Goal: Task Accomplishment & Management: Complete application form

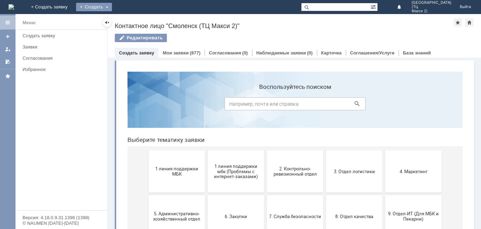
click at [112, 8] on div "Создать" at bounding box center [94, 7] width 36 height 8
click at [131, 24] on link "Заявка" at bounding box center [103, 21] width 53 height 8
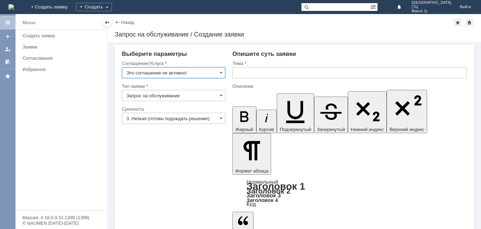
click at [219, 70] on input "Это соглашение не активно!" at bounding box center [173, 72] width 103 height 11
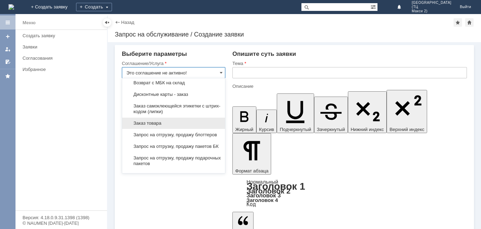
scroll to position [246, 0]
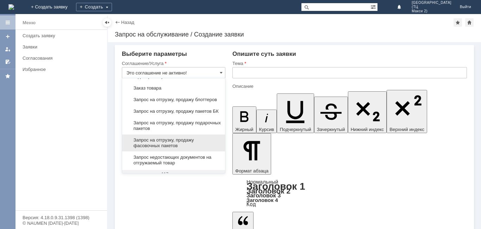
click at [178, 149] on span "Запрос на отгрузку, продажу фасовочных пакетов" at bounding box center [173, 143] width 94 height 11
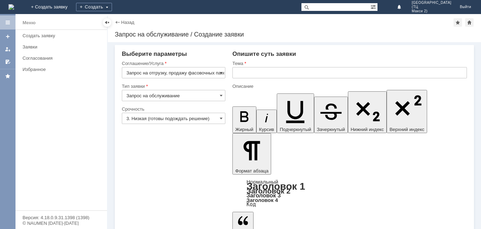
type input "Запрос на отгрузку, продажу фасовочных пакетов"
click at [200, 119] on input "3. Низкая (готовы подождать решение)" at bounding box center [173, 118] width 103 height 11
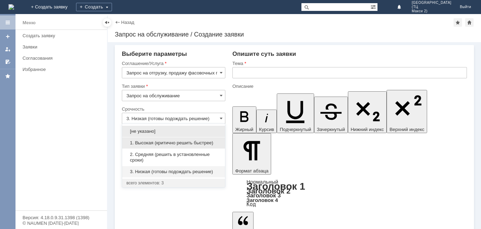
click at [188, 143] on span "1. Высокая (критично решить быстрее)" at bounding box center [173, 143] width 94 height 6
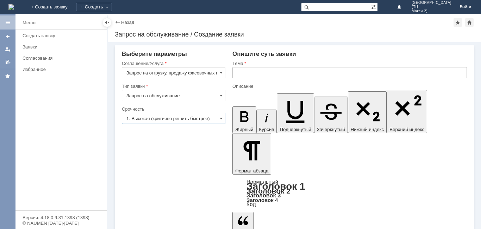
type input "1. Высокая (критично решить быстрее)"
click at [269, 73] on input "text" at bounding box center [349, 72] width 234 height 11
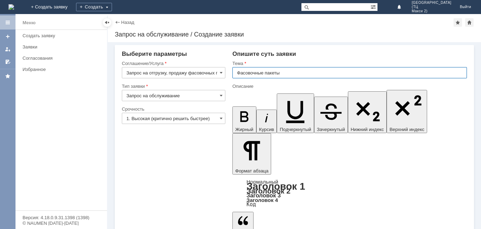
type input "Фасовочные пакеты"
